Goal: Find specific page/section: Find specific page/section

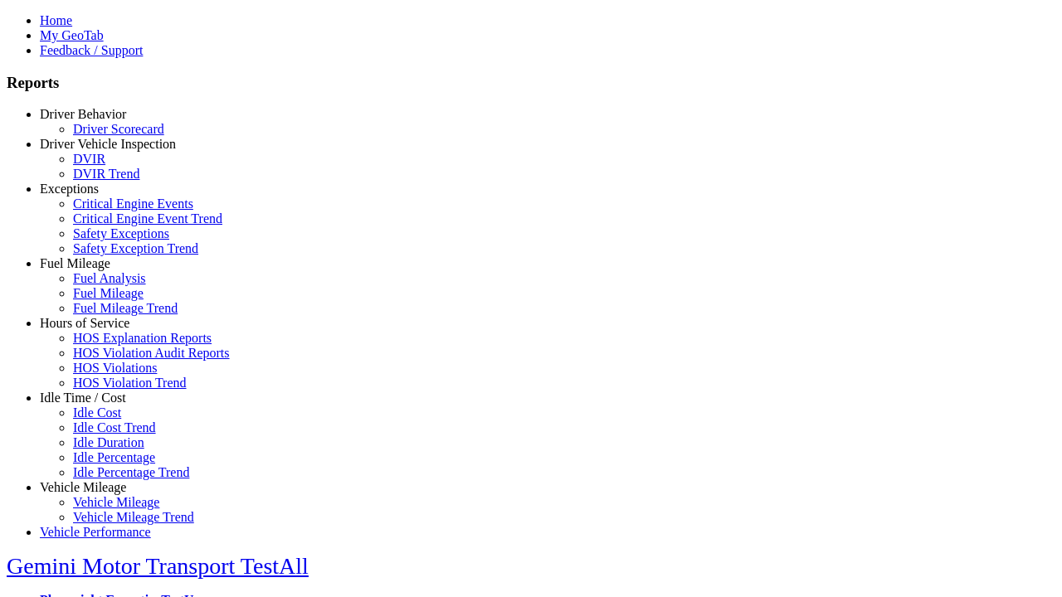
click at [95, 121] on link "Driver Behavior" at bounding box center [83, 114] width 86 height 14
click at [108, 136] on link "Driver Scorecard" at bounding box center [118, 129] width 91 height 14
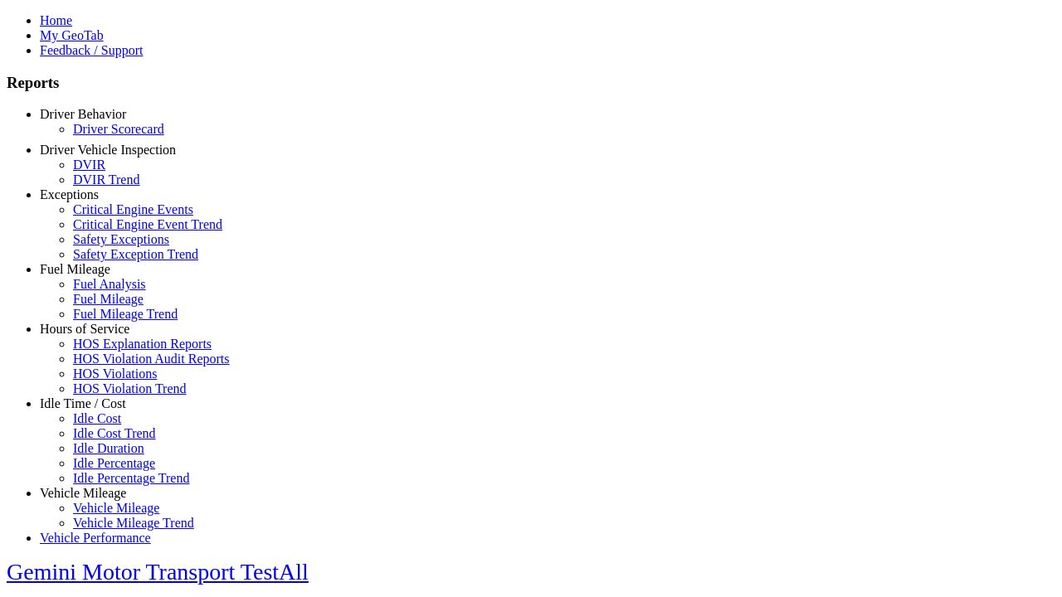
scroll to position [347, 0]
